Goal: Transaction & Acquisition: Purchase product/service

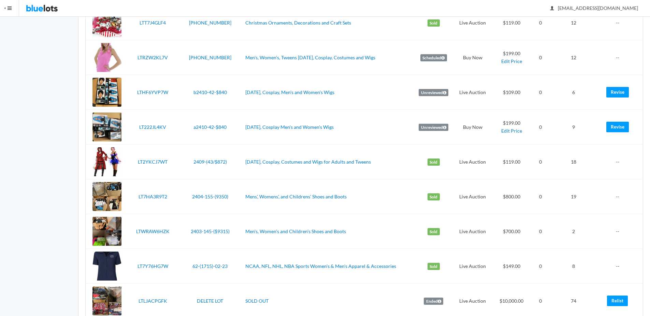
scroll to position [1057, 0]
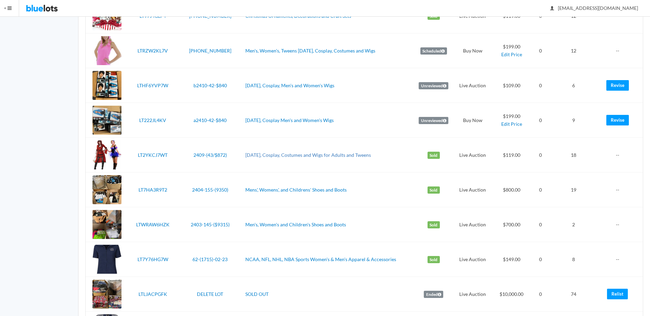
click at [307, 155] on link "[DATE], Cosplay, Costumes and Wigs for Adults and Tweens" at bounding box center [308, 155] width 126 height 6
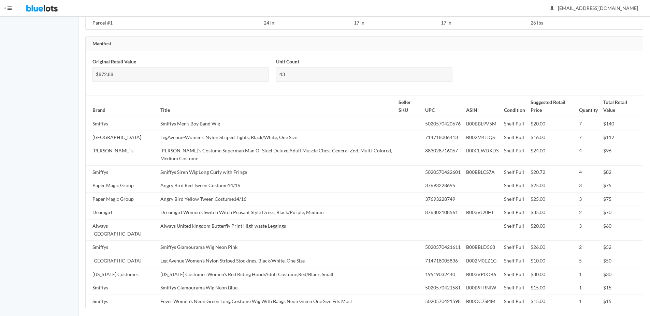
scroll to position [528, 0]
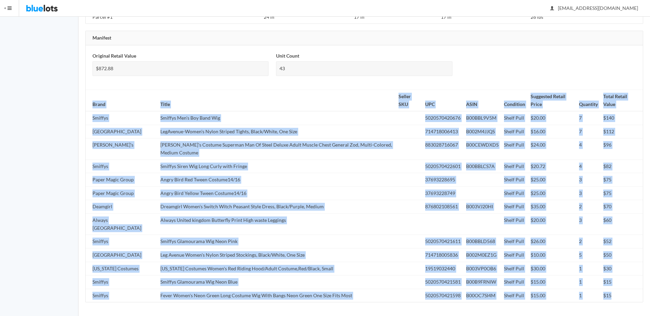
drag, startPoint x: 90, startPoint y: 101, endPoint x: 440, endPoint y: 259, distance: 383.9
click at [631, 299] on table "Brand Title Seller SKU UPC ASIN Condition Suggested Retail Price Quantity Total…" at bounding box center [364, 196] width 557 height 212
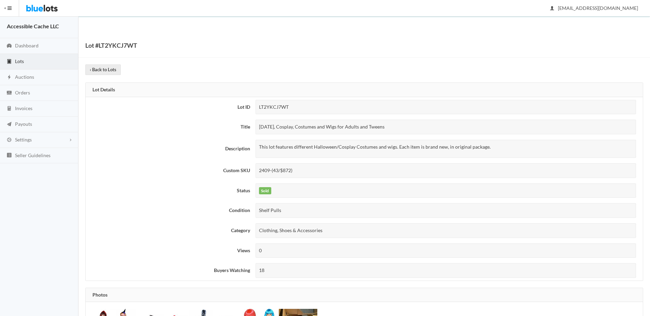
scroll to position [0, 0]
click at [24, 78] on span "Auctions" at bounding box center [24, 79] width 19 height 6
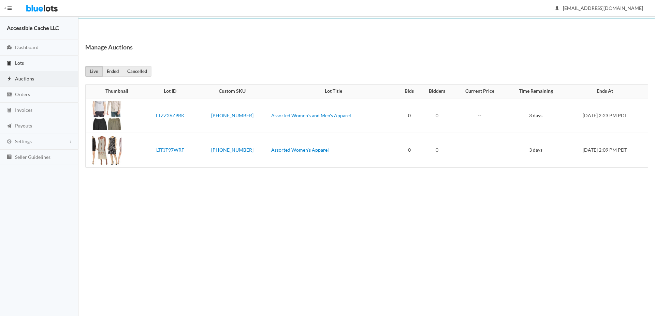
click at [20, 62] on span "Lots" at bounding box center [19, 63] width 9 height 6
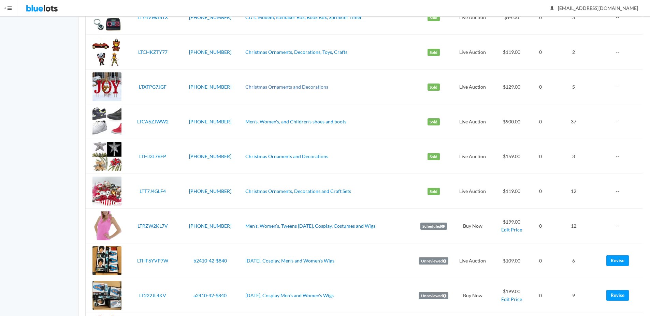
scroll to position [955, 0]
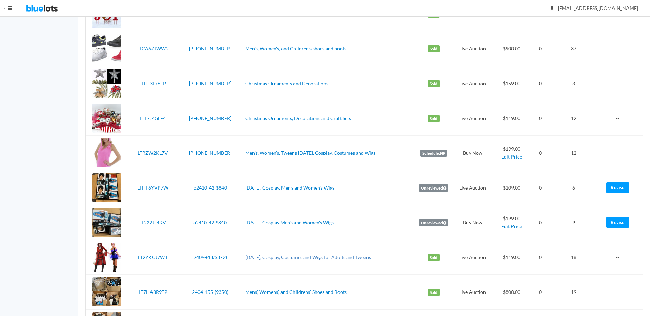
click at [265, 256] on link "Halloween, Cosplay, Costumes and Wigs for Adults and Tweens" at bounding box center [308, 257] width 126 height 6
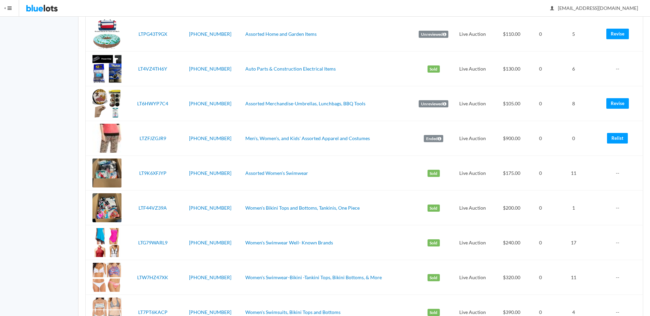
scroll to position [341, 0]
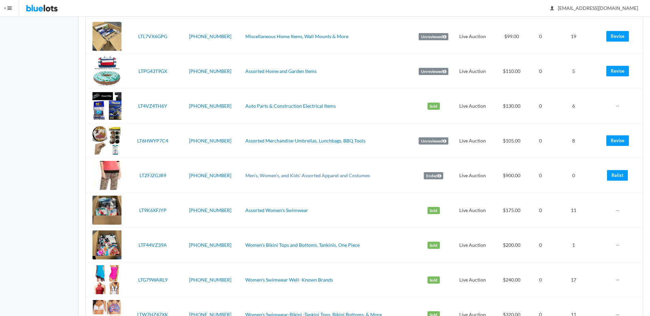
click at [275, 176] on link "Men's, Women's, and Kids' Assorted Apparel and Costumes" at bounding box center [307, 176] width 124 height 6
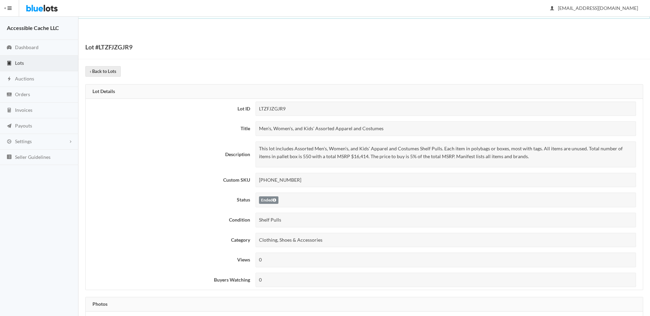
drag, startPoint x: 383, startPoint y: 128, endPoint x: 254, endPoint y: 127, distance: 128.2
click at [254, 127] on td "Men's, Women's, and Kids' Assorted Apparel and Costumes" at bounding box center [448, 129] width 390 height 20
copy div "Men's, Women's, and Kids' Assorted Apparel and Costumes"
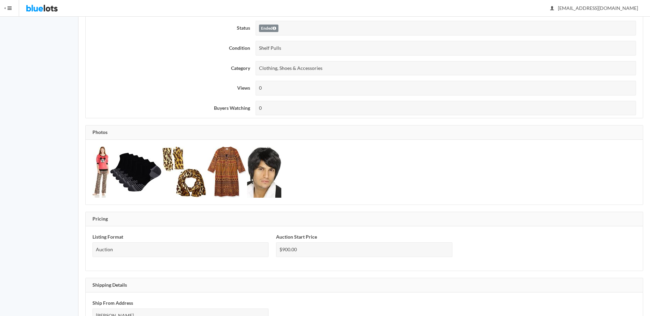
scroll to position [239, 0]
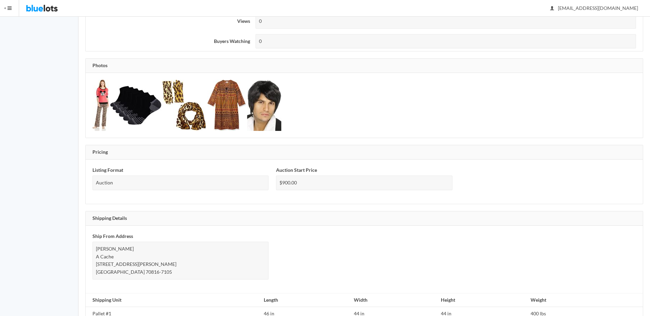
drag, startPoint x: 622, startPoint y: 180, endPoint x: 612, endPoint y: 179, distance: 9.6
click at [622, 179] on div "Listing Format Auction Auction Start Price $900.00" at bounding box center [364, 181] width 551 height 31
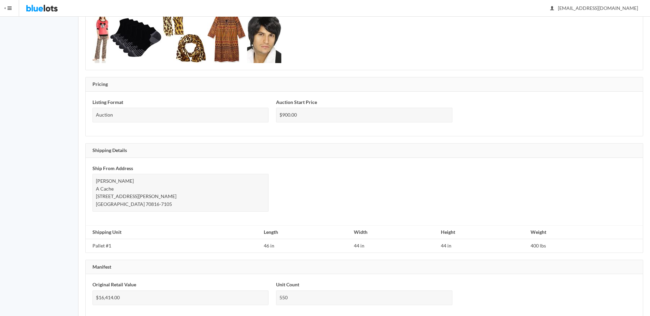
scroll to position [307, 0]
click at [402, 42] on div at bounding box center [364, 37] width 551 height 51
